Goal: Information Seeking & Learning: Check status

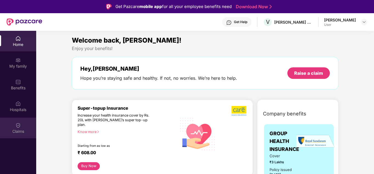
click at [18, 128] on img at bounding box center [17, 124] width 5 height 5
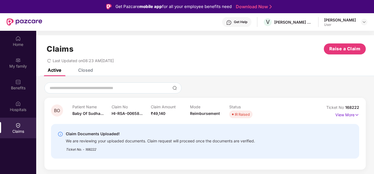
scroll to position [27, 0]
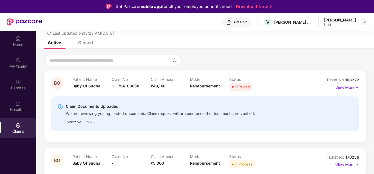
click at [349, 88] on p "View More" at bounding box center [347, 86] width 24 height 7
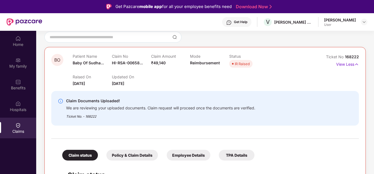
scroll to position [82, 0]
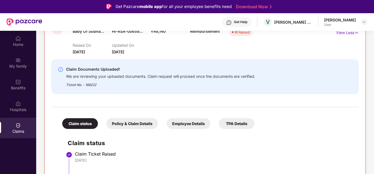
click at [176, 77] on div "We are reviewing your uploaded documents. Claim request will proceed once the d…" at bounding box center [160, 75] width 189 height 6
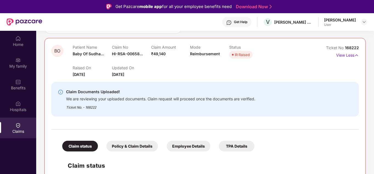
scroll to position [27, 0]
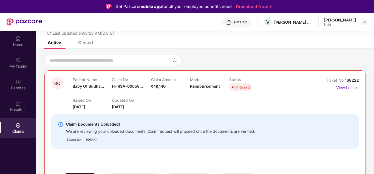
drag, startPoint x: 349, startPoint y: 87, endPoint x: 209, endPoint y: 108, distance: 141.5
click at [242, 108] on div "BO Patient Name Baby Of Sudha... Claim No HI-RSA-00658... Claim Amount ₹49,140 …" at bounding box center [205, 93] width 308 height 33
click at [200, 108] on div "Raised On 01 Sept 2025 Updated On 06 Sept 2025" at bounding box center [190, 101] width 235 height 18
drag, startPoint x: 213, startPoint y: 103, endPoint x: 233, endPoint y: 91, distance: 23.7
click at [215, 102] on div "Raised On 01 Sept 2025 Updated On 06 Sept 2025" at bounding box center [190, 101] width 235 height 18
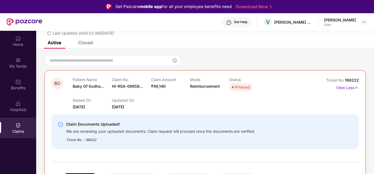
click at [239, 89] on div "IR Raised" at bounding box center [242, 86] width 15 height 5
drag, startPoint x: 324, startPoint y: 100, endPoint x: 345, endPoint y: 98, distance: 20.7
click at [326, 100] on div "Ticket No 168222 View Less" at bounding box center [340, 93] width 38 height 33
click at [349, 88] on p "View Less" at bounding box center [347, 86] width 23 height 7
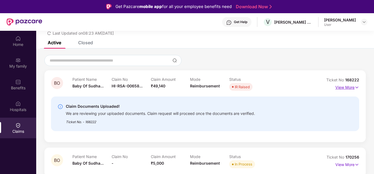
click at [346, 89] on p "View More" at bounding box center [347, 86] width 24 height 7
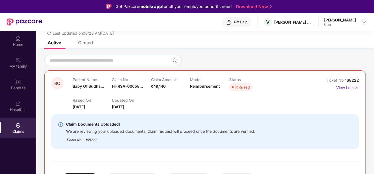
click at [103, 140] on div "Ticket No. - 168222" at bounding box center [160, 138] width 189 height 9
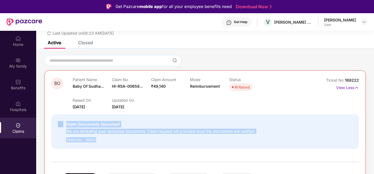
drag, startPoint x: 103, startPoint y: 142, endPoint x: 47, endPoint y: 111, distance: 63.6
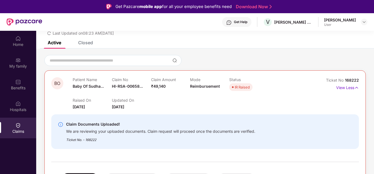
click at [81, 42] on div "Closed" at bounding box center [85, 42] width 15 height 5
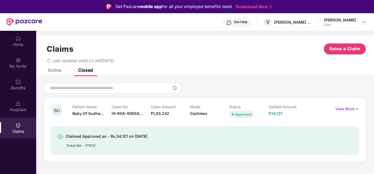
click at [138, 142] on div "Ticket No. - 171012" at bounding box center [106, 143] width 81 height 9
drag, startPoint x: 244, startPoint y: 130, endPoint x: 294, endPoint y: 120, distance: 50.9
click at [247, 129] on div "Claimed Approved as - Rs.34,121 on 29 Aug 2025 Ticket No. - 171012" at bounding box center [205, 140] width 308 height 28
click at [348, 110] on p "View More" at bounding box center [347, 107] width 24 height 7
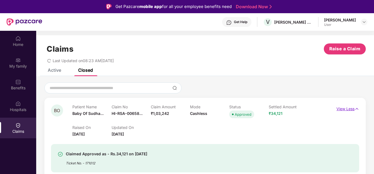
drag, startPoint x: 351, startPoint y: 108, endPoint x: 247, endPoint y: 88, distance: 106.0
click at [351, 108] on p "View Less" at bounding box center [348, 107] width 23 height 7
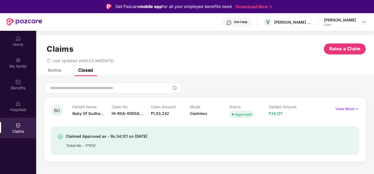
click at [54, 71] on div "Active" at bounding box center [54, 69] width 13 height 5
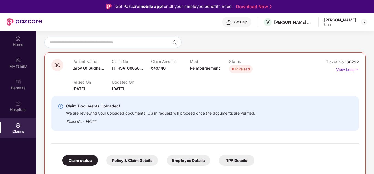
scroll to position [55, 0]
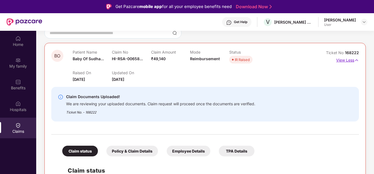
click at [355, 60] on img at bounding box center [356, 60] width 5 height 6
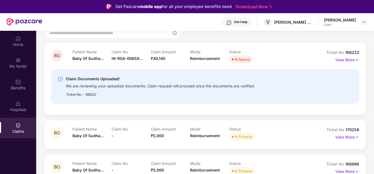
click at [117, 62] on div "Claim No HI-RSA-00658..." at bounding box center [131, 56] width 39 height 15
click at [348, 61] on p "View More" at bounding box center [347, 58] width 24 height 7
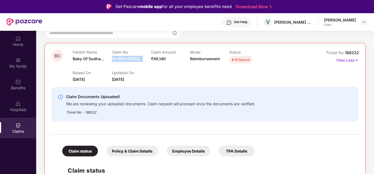
drag, startPoint x: 142, startPoint y: 57, endPoint x: 146, endPoint y: 58, distance: 3.7
click at [146, 58] on div "Claim No HI-RSA-00658..." at bounding box center [131, 57] width 39 height 15
click at [142, 58] on span "HI-RSA-00658..." at bounding box center [127, 58] width 31 height 5
click at [353, 61] on p "View Less" at bounding box center [347, 59] width 23 height 7
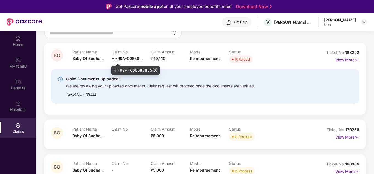
click at [130, 56] on span "HI-RSA-00658..." at bounding box center [127, 58] width 31 height 5
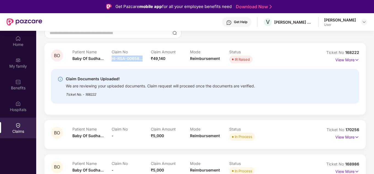
drag, startPoint x: 112, startPoint y: 57, endPoint x: 149, endPoint y: 58, distance: 36.8
click at [149, 58] on div "Claim No HI-RSA-00658..." at bounding box center [131, 56] width 39 height 15
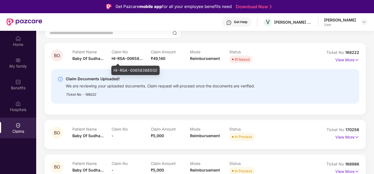
drag, startPoint x: 131, startPoint y: 58, endPoint x: 128, endPoint y: 69, distance: 12.2
click at [128, 69] on div "HI-RSA-006583865(0)" at bounding box center [135, 70] width 48 height 9
click at [119, 70] on div "HI-RSA-006583865(0)" at bounding box center [135, 70] width 48 height 9
drag, startPoint x: 114, startPoint y: 70, endPoint x: 157, endPoint y: 70, distance: 43.6
click at [157, 70] on div "HI-RSA-006583865(0)" at bounding box center [135, 70] width 48 height 9
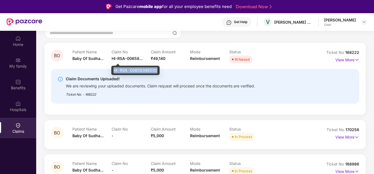
copy div "HI-RSA-006583865(0)"
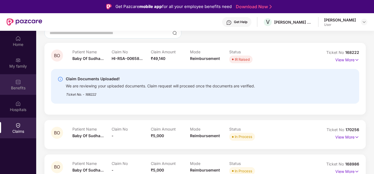
click at [27, 85] on div "Benefits" at bounding box center [18, 87] width 36 height 5
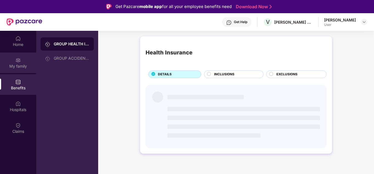
click at [19, 64] on div "My family" at bounding box center [18, 65] width 36 height 5
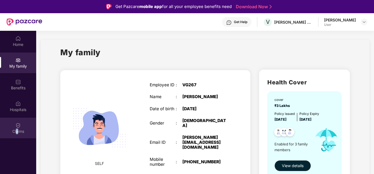
click at [17, 135] on div "Claims" at bounding box center [18, 127] width 36 height 21
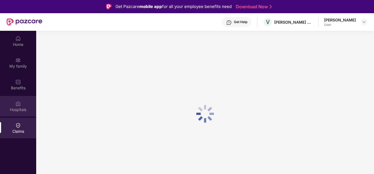
click at [18, 108] on div "Hospitals" at bounding box center [18, 109] width 36 height 5
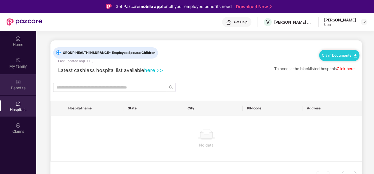
click at [21, 87] on div "Benefits" at bounding box center [18, 87] width 36 height 5
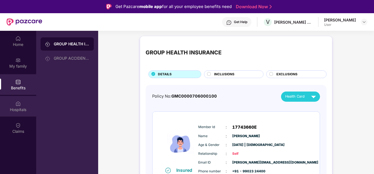
click at [19, 102] on img at bounding box center [17, 103] width 5 height 5
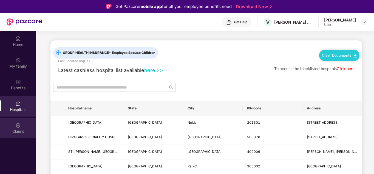
click at [20, 130] on div "Claims" at bounding box center [18, 130] width 36 height 5
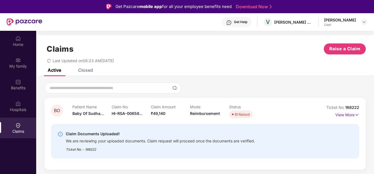
drag, startPoint x: 345, startPoint y: 23, endPoint x: 356, endPoint y: 23, distance: 10.1
click at [346, 23] on div "User" at bounding box center [340, 24] width 32 height 4
click at [360, 23] on div "Manjunath Tumbada User" at bounding box center [345, 22] width 43 height 10
click at [363, 23] on img at bounding box center [364, 22] width 4 height 4
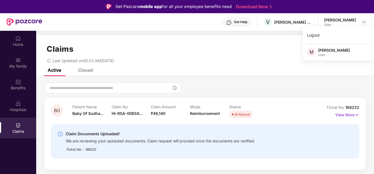
click at [326, 55] on div "User" at bounding box center [334, 55] width 32 height 4
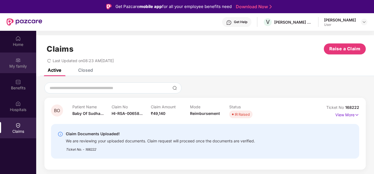
click at [17, 60] on img at bounding box center [17, 59] width 5 height 5
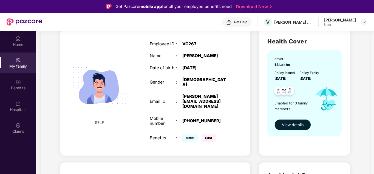
scroll to position [55, 0]
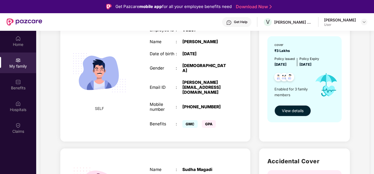
click at [301, 108] on span "View details" at bounding box center [293, 111] width 22 height 6
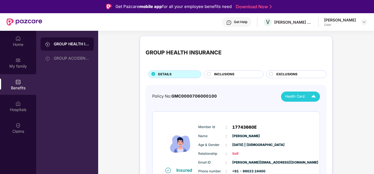
click at [303, 98] on span "Health Card" at bounding box center [294, 96] width 19 height 5
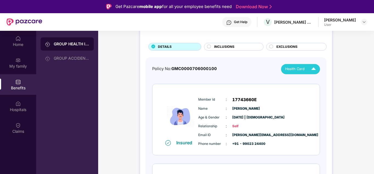
click at [292, 70] on span "Health Card" at bounding box center [294, 68] width 19 height 5
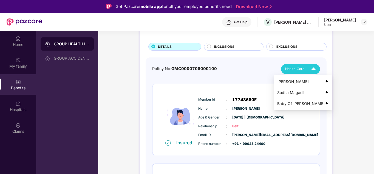
click at [283, 93] on div "Sudha Magadi" at bounding box center [303, 92] width 52 height 6
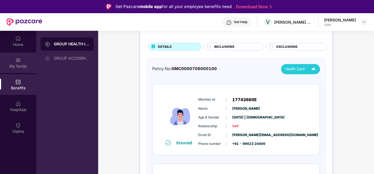
click at [21, 62] on div "My family" at bounding box center [18, 62] width 36 height 21
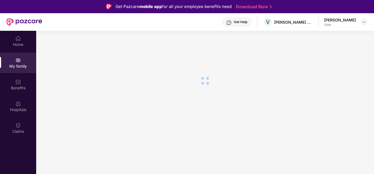
scroll to position [0, 0]
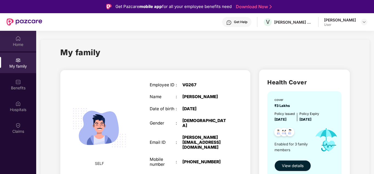
click at [16, 44] on div "Home" at bounding box center [18, 44] width 36 height 5
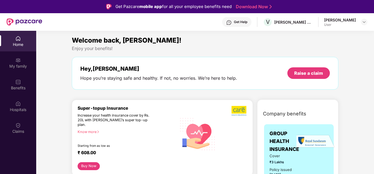
click at [213, 72] on div "Hey, Manjunath Hope you’re staying safe and healthy. If not, no worries. We’re …" at bounding box center [158, 73] width 157 height 16
click at [24, 125] on div "Claims" at bounding box center [18, 127] width 36 height 21
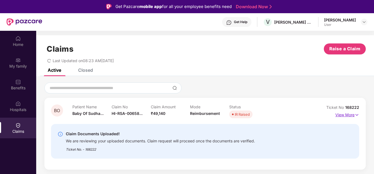
click at [353, 114] on p "View More" at bounding box center [347, 113] width 24 height 7
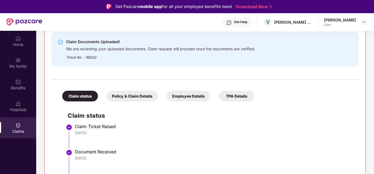
scroll to position [82, 0]
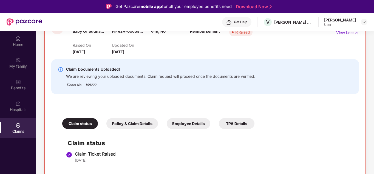
click at [92, 82] on div "Ticket No. - 168222" at bounding box center [160, 83] width 189 height 9
click at [144, 78] on div "We are reviewing your uploaded documents. Claim request will proceed once the d…" at bounding box center [160, 75] width 189 height 6
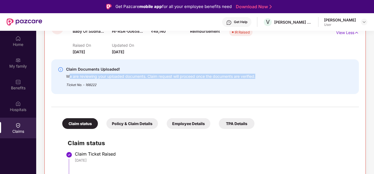
drag, startPoint x: 259, startPoint y: 78, endPoint x: 69, endPoint y: 76, distance: 190.4
click at [69, 76] on div "Claim Documents Uploaded! We are reviewing your uploaded documents. Claim reque…" at bounding box center [181, 76] width 246 height 21
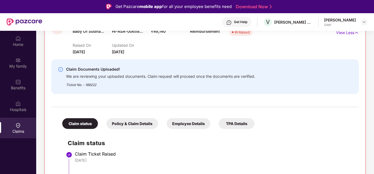
click at [95, 81] on div "Ticket No. - 168222" at bounding box center [160, 83] width 189 height 9
click at [138, 82] on div "Ticket No. - 168222" at bounding box center [160, 83] width 189 height 9
click at [92, 70] on div "Claim Documents Uploaded!" at bounding box center [160, 69] width 189 height 7
click at [61, 69] on img at bounding box center [60, 69] width 5 height 5
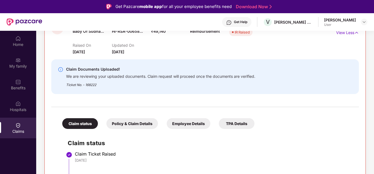
click at [61, 69] on img at bounding box center [60, 69] width 5 height 5
drag, startPoint x: 61, startPoint y: 69, endPoint x: 210, endPoint y: 92, distance: 150.1
click at [210, 92] on div "Claim Documents Uploaded! We are reviewing your uploaded documents. Claim reque…" at bounding box center [205, 76] width 308 height 35
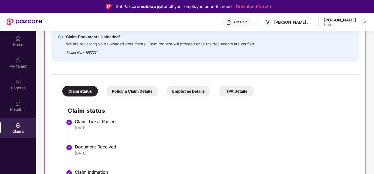
scroll to position [165, 0]
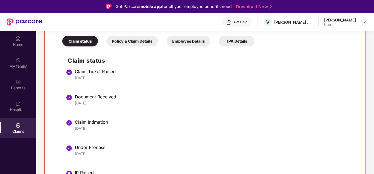
click at [131, 45] on div "Policy & Claim Details" at bounding box center [132, 41] width 52 height 11
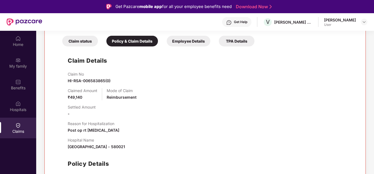
click at [184, 40] on div "Employee Details" at bounding box center [189, 41] width 44 height 11
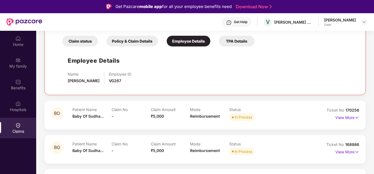
click at [131, 38] on div "Policy & Claim Details" at bounding box center [132, 41] width 52 height 11
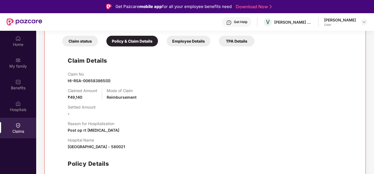
click at [75, 40] on div "Claim status" at bounding box center [80, 41] width 36 height 11
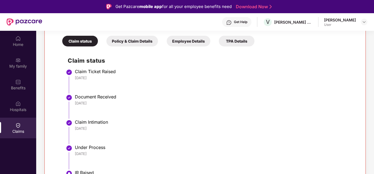
click at [130, 40] on div "Policy & Claim Details" at bounding box center [132, 41] width 52 height 11
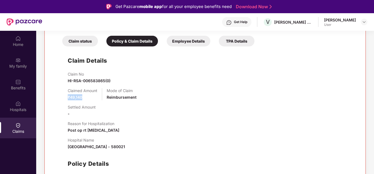
drag, startPoint x: 65, startPoint y: 96, endPoint x: 88, endPoint y: 99, distance: 23.0
click at [88, 99] on div "Claim Details Claim No HI-RSA-006583865(0) Claimed Amount ₹49,140 Mode of Claim…" at bounding box center [205, 128] width 297 height 158
click at [95, 99] on div "Claimed Amount ₹49,140" at bounding box center [83, 94] width 30 height 12
click at [174, 110] on div "Settled Amount -" at bounding box center [211, 111] width 286 height 12
click at [20, 41] on img at bounding box center [17, 38] width 5 height 5
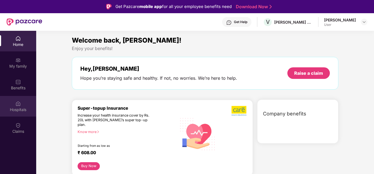
scroll to position [0, 0]
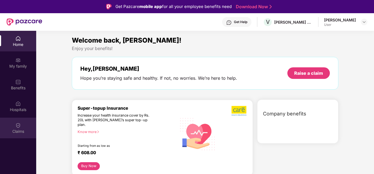
click at [18, 130] on div "Claims" at bounding box center [18, 130] width 36 height 5
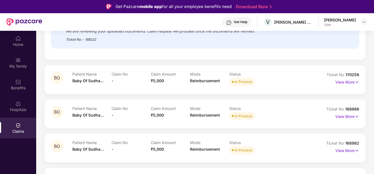
scroll to position [55, 0]
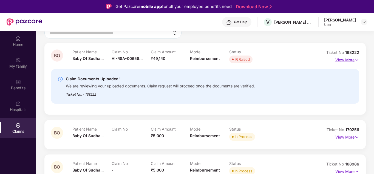
click at [355, 60] on img at bounding box center [357, 60] width 5 height 6
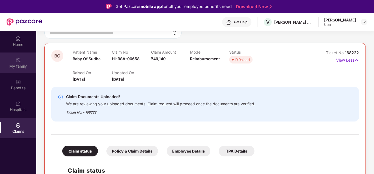
click at [15, 61] on div "My family" at bounding box center [18, 62] width 36 height 21
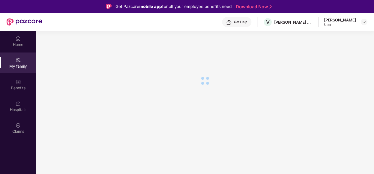
scroll to position [0, 0]
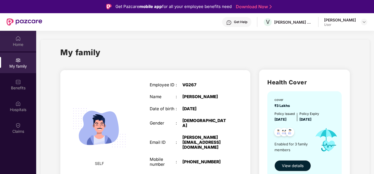
click at [14, 43] on div "Home" at bounding box center [18, 44] width 36 height 5
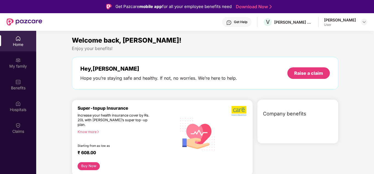
click at [14, 43] on div "Home" at bounding box center [18, 44] width 36 height 5
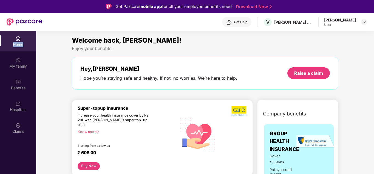
click at [14, 43] on div "Home" at bounding box center [18, 44] width 36 height 5
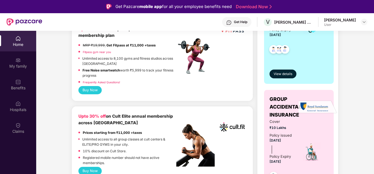
scroll to position [165, 0]
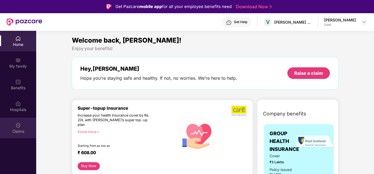
click at [19, 124] on img at bounding box center [17, 124] width 5 height 5
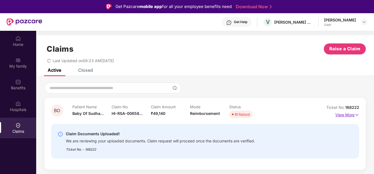
click at [355, 116] on img at bounding box center [357, 115] width 5 height 6
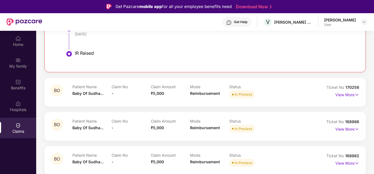
scroll to position [274, 0]
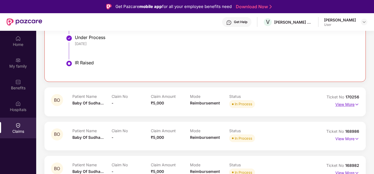
click at [356, 104] on img at bounding box center [357, 104] width 5 height 6
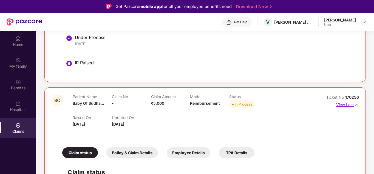
click at [355, 104] on img at bounding box center [356, 104] width 5 height 6
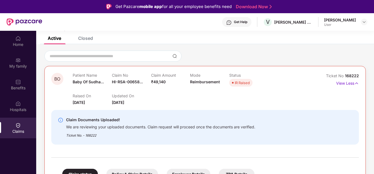
scroll to position [27, 0]
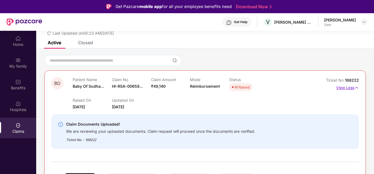
click at [356, 89] on img at bounding box center [356, 87] width 5 height 6
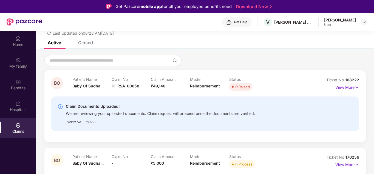
click at [144, 108] on div "Claim Documents Uploaded!" at bounding box center [160, 106] width 189 height 7
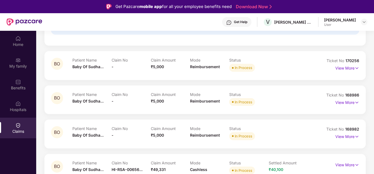
scroll to position [137, 0]
